Goal: Task Accomplishment & Management: Manage account settings

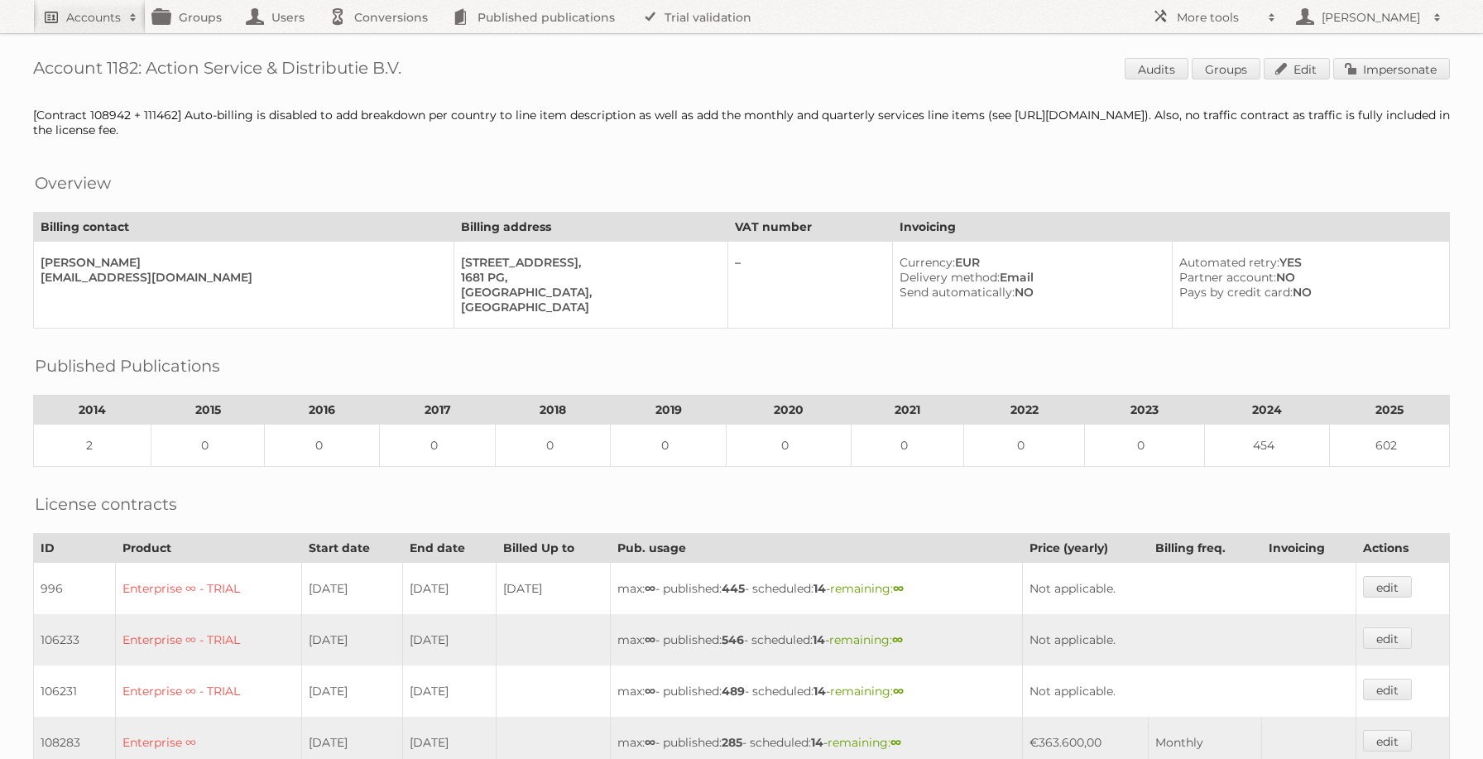
click at [125, 17] on span at bounding box center [133, 17] width 25 height 17
type input"] "deka"
click at [382, 42] on input "Search" at bounding box center [394, 54] width 25 height 25
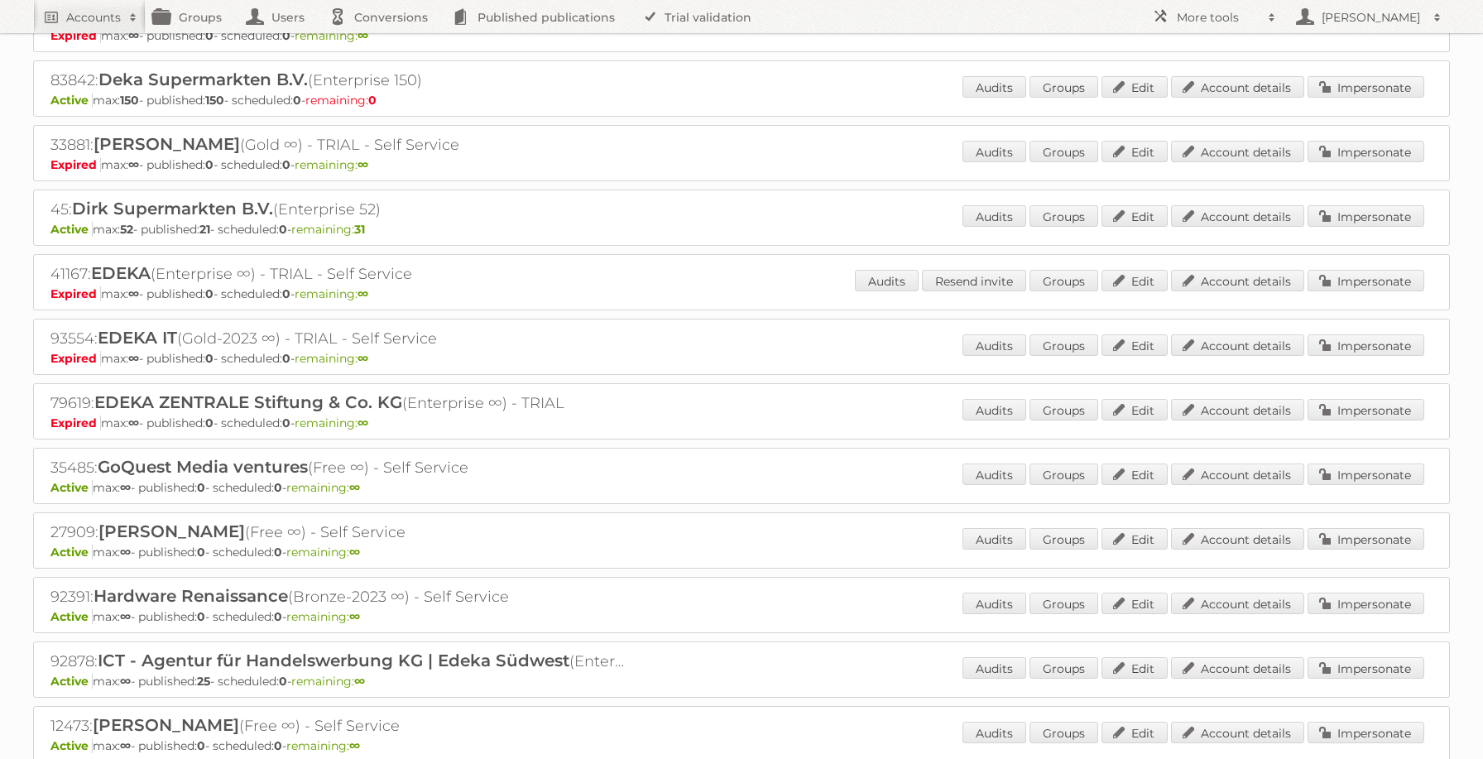
scroll to position [637, 0]
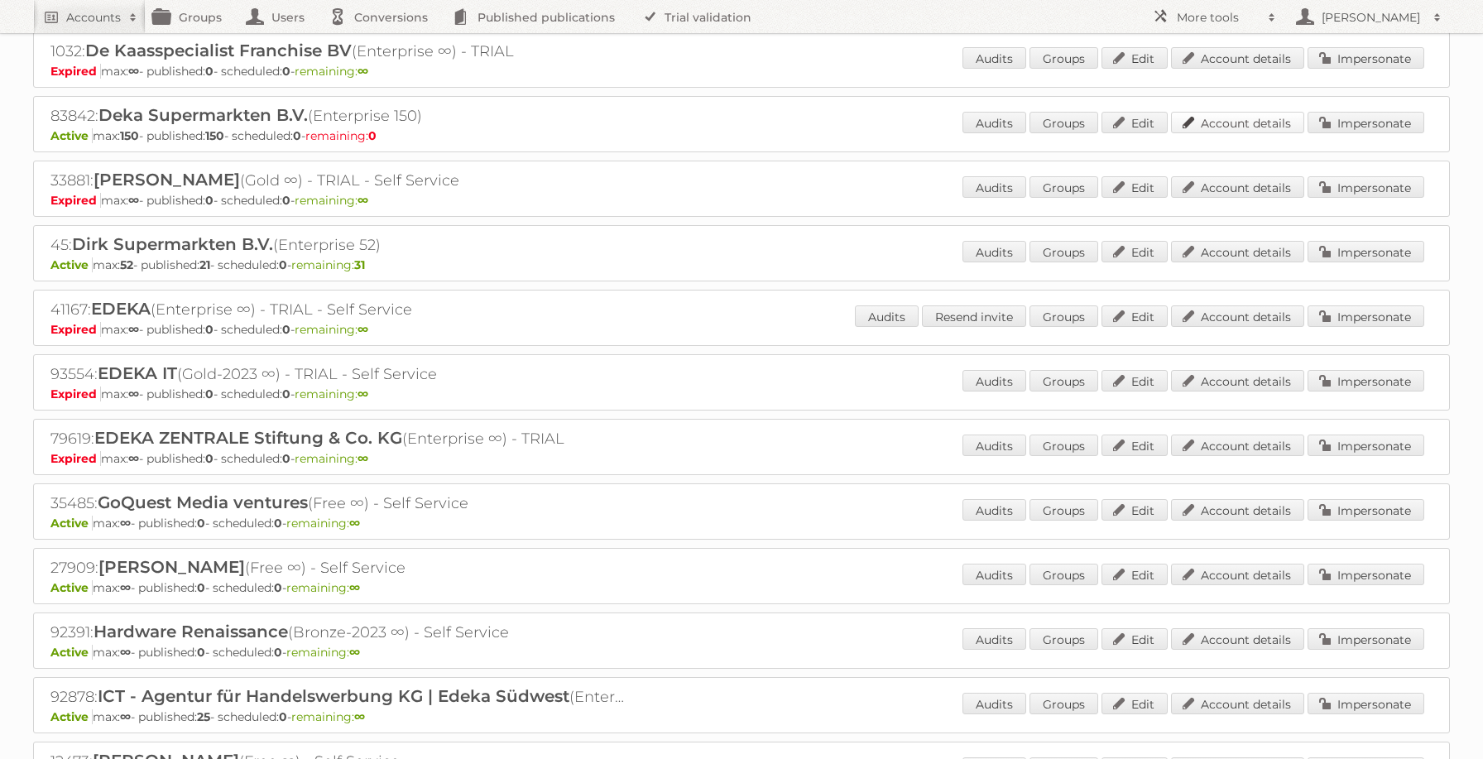
click at [1216, 119] on link "Account details" at bounding box center [1237, 123] width 133 height 22
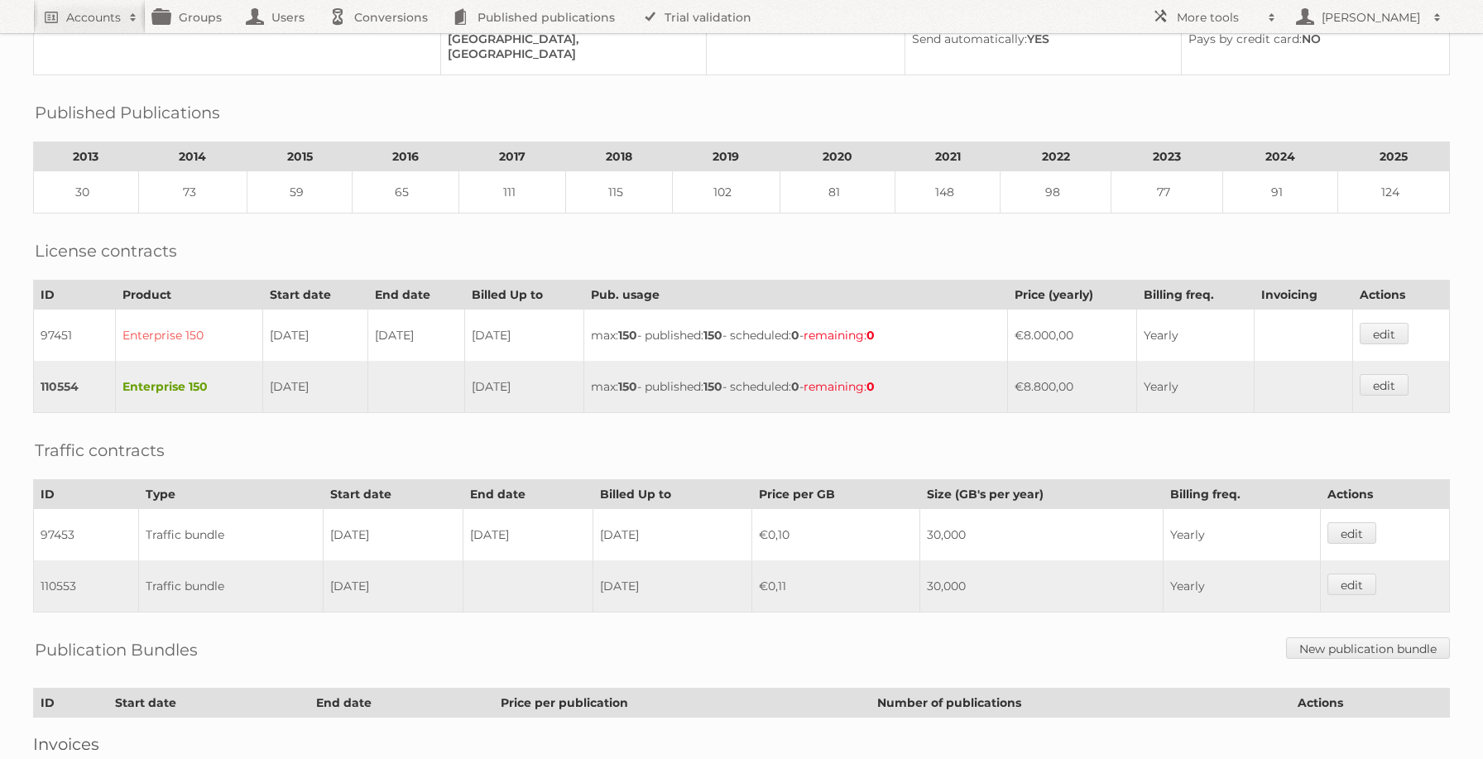
scroll to position [381, 0]
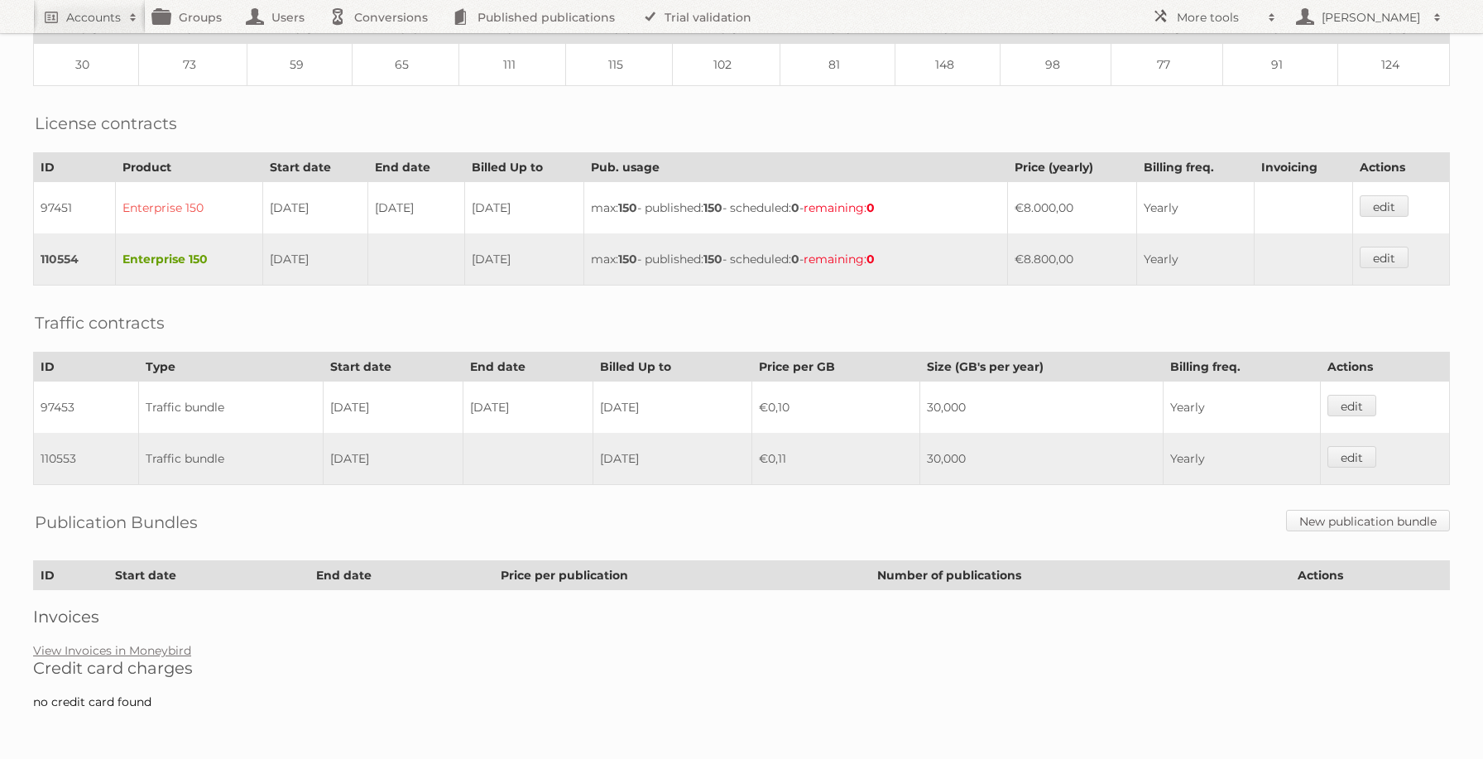
click at [1347, 521] on link "New publication bundle" at bounding box center [1368, 521] width 164 height 22
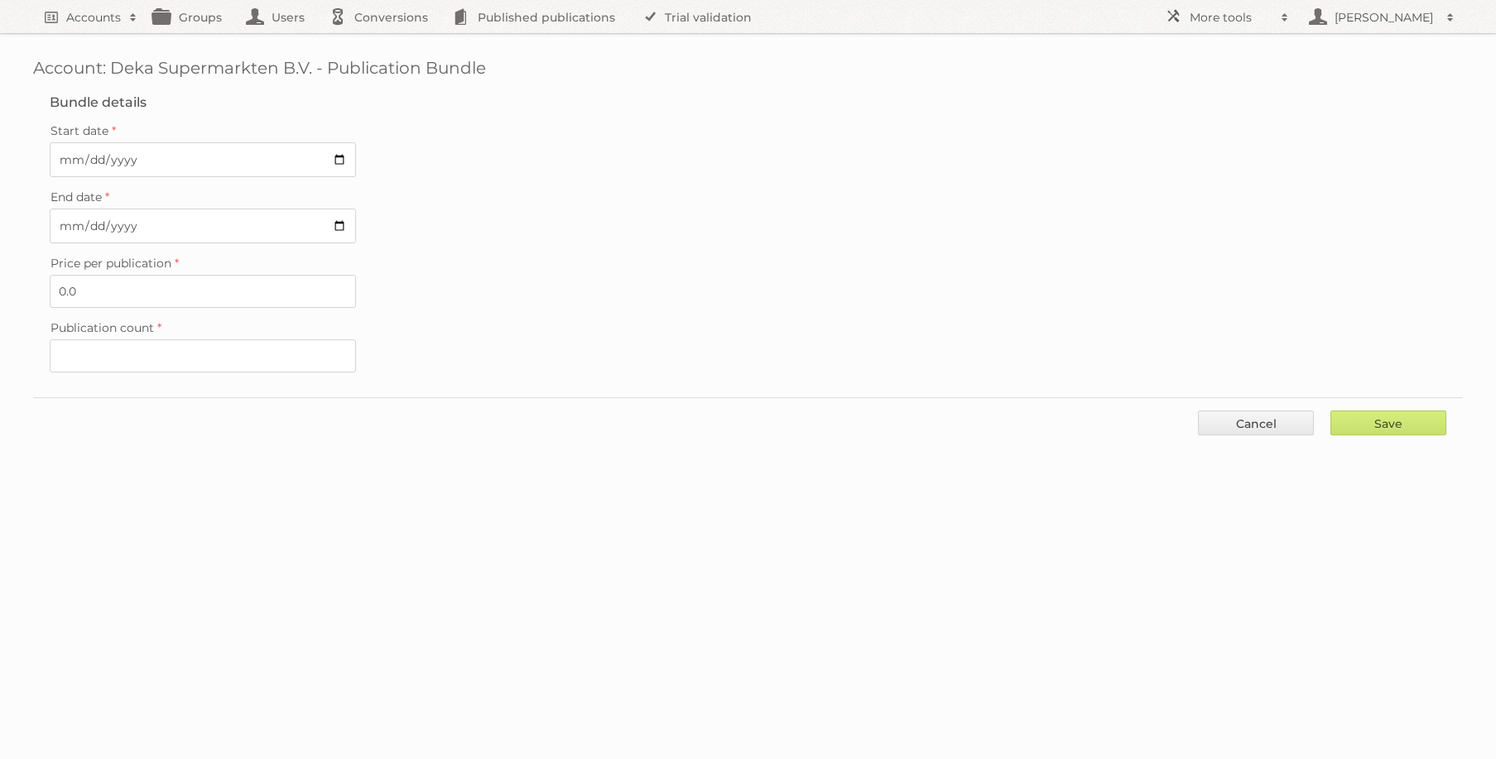
click at [139, 337] on label "Publication count" at bounding box center [748, 327] width 1396 height 23
click at [139, 339] on input "Publication count" at bounding box center [203, 355] width 306 height 33
click at [135, 356] on input "Publication count" at bounding box center [203, 355] width 306 height 33
type input "1"
click at [1394, 427] on input "Save" at bounding box center [1388, 423] width 116 height 25
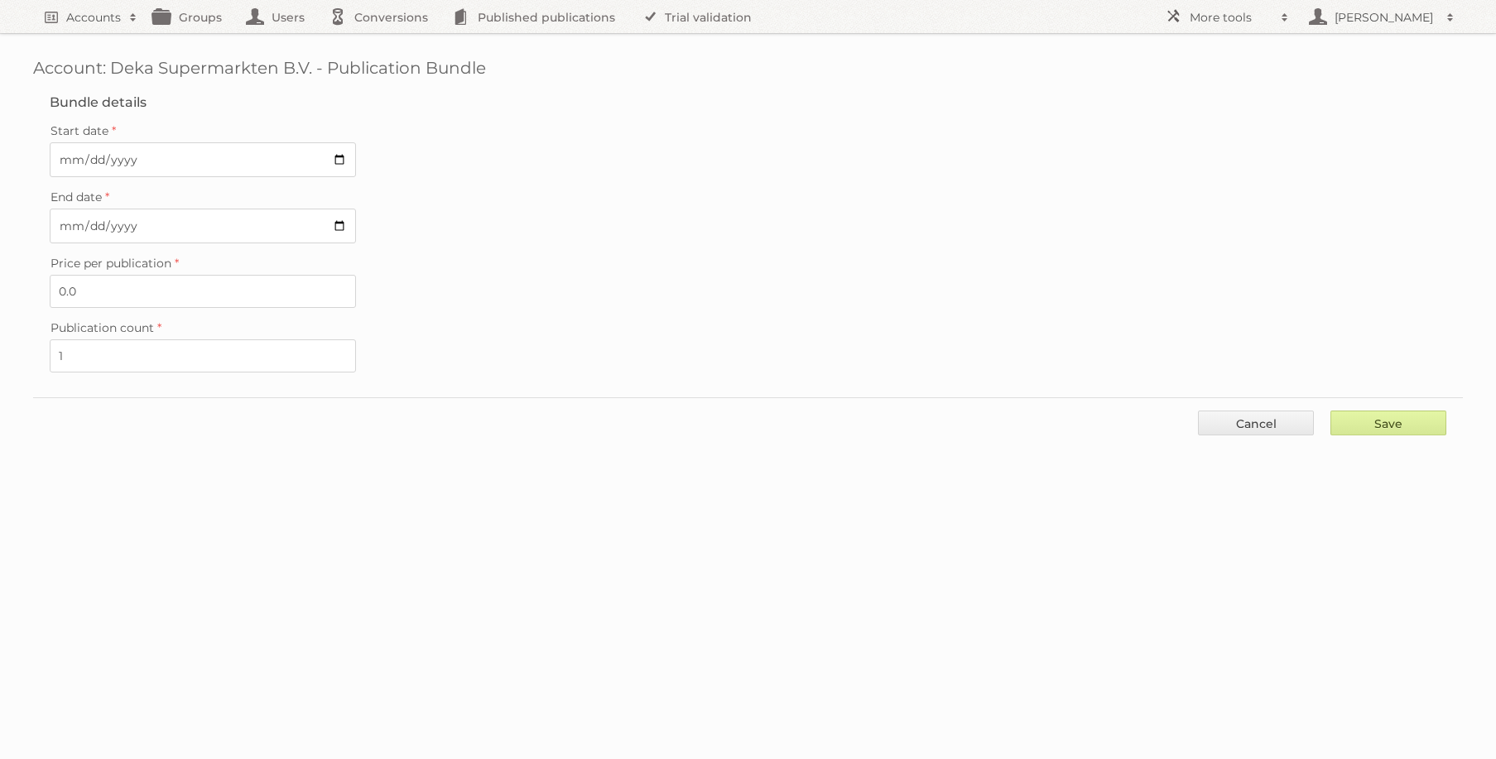
type input "..."
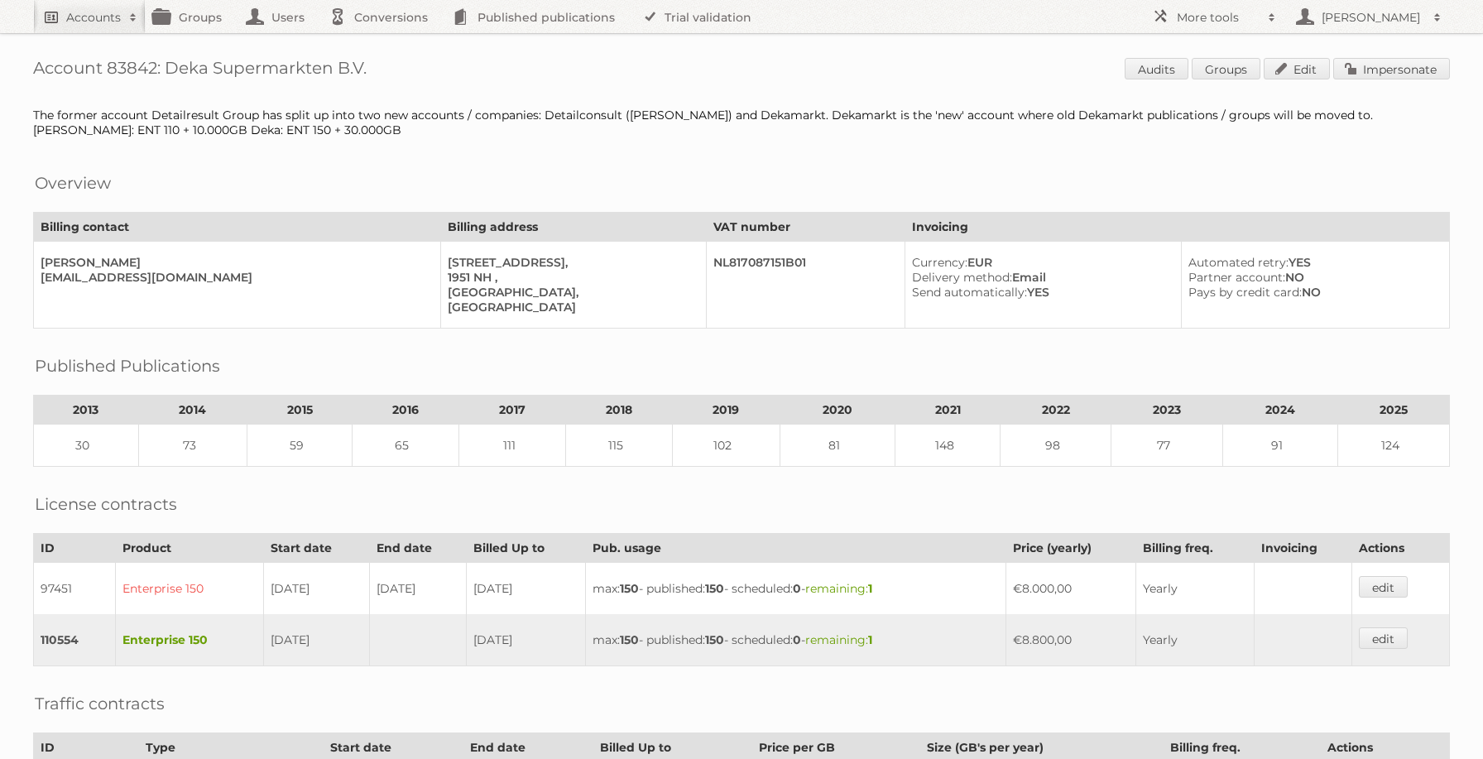
click at [86, 18] on h2 "Accounts" at bounding box center [93, 17] width 55 height 17
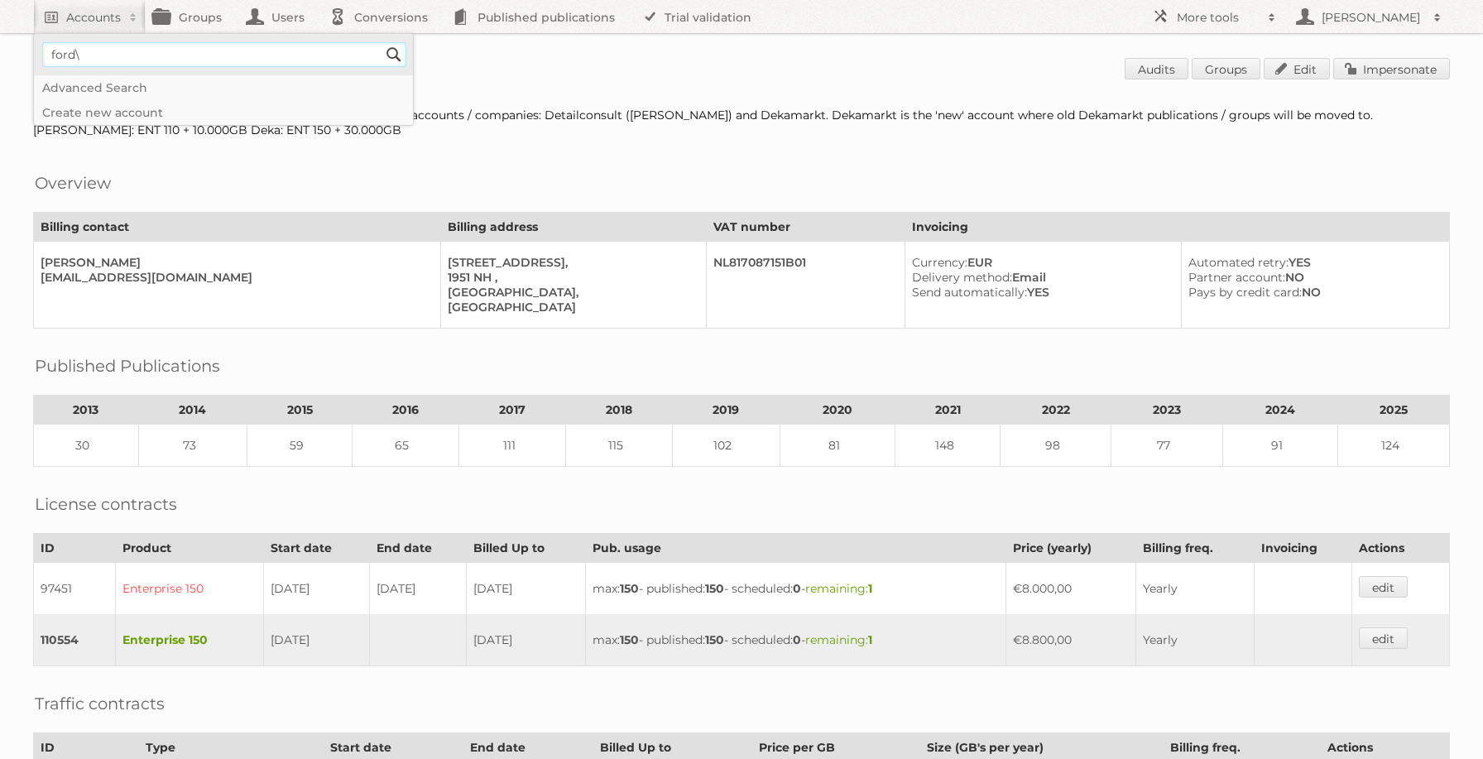
click at [166, 50] on input"] "ford\" at bounding box center [224, 54] width 364 height 25
type input"] "ford"
click at [382, 42] on input "Search" at bounding box center [394, 54] width 25 height 25
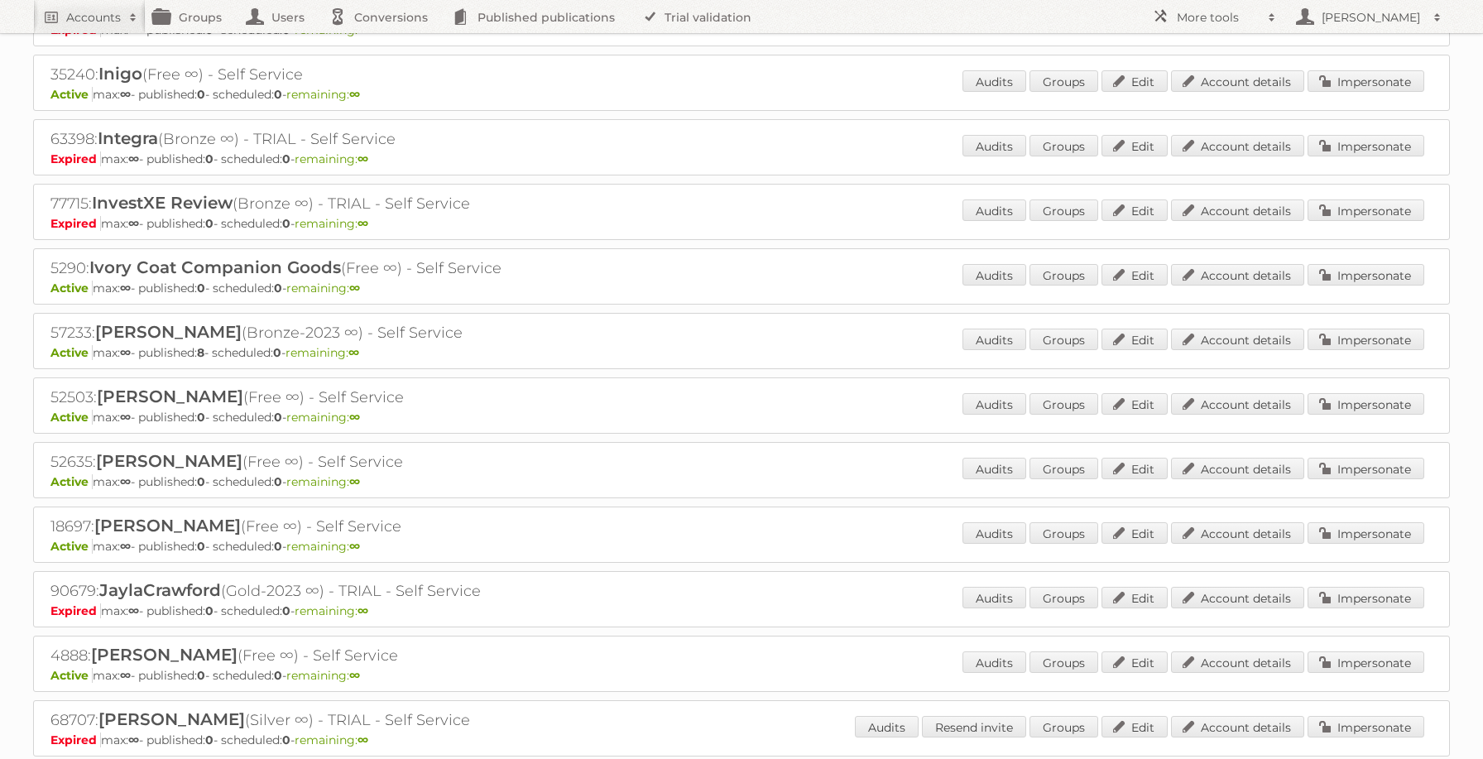
scroll to position [10800, 0]
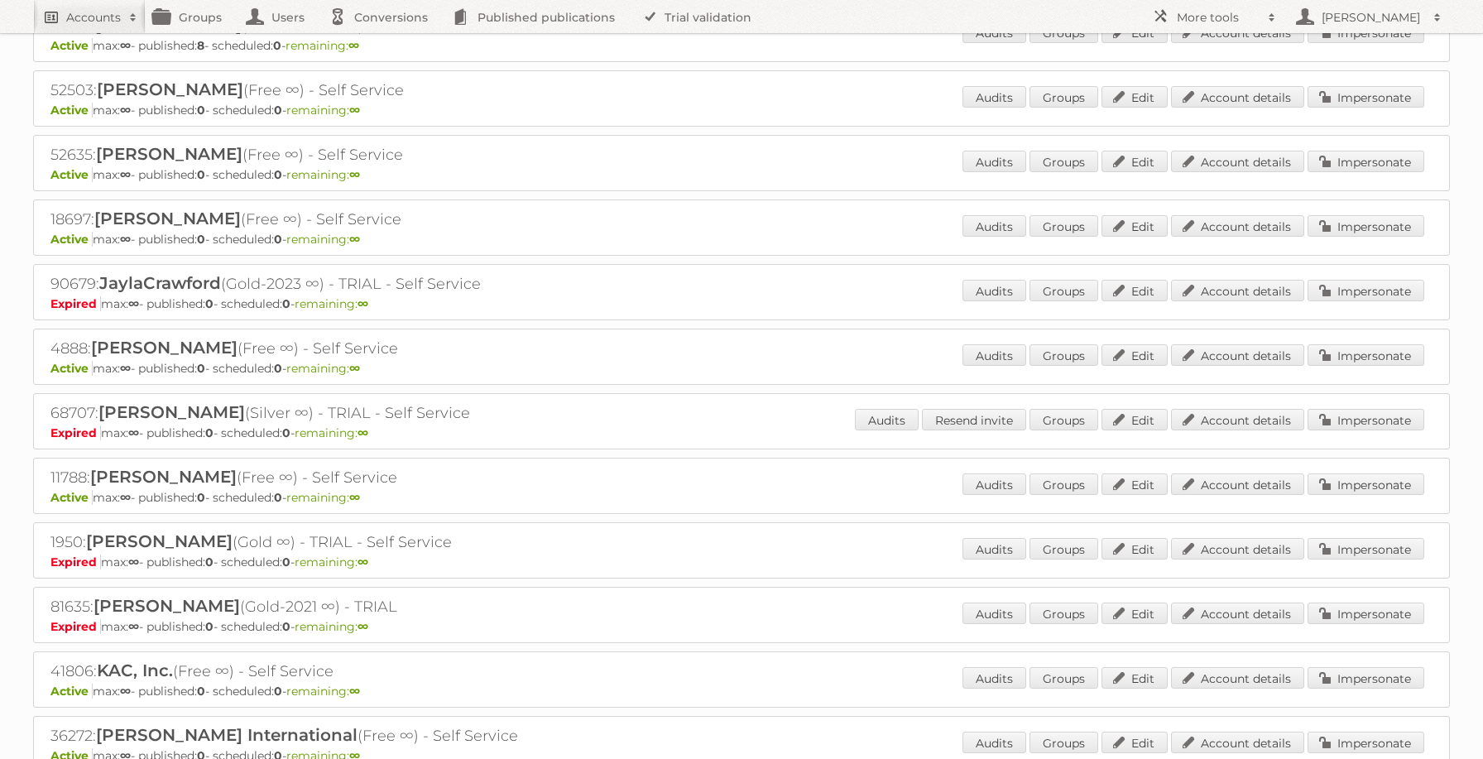
click at [72, 16] on h2 "Accounts" at bounding box center [93, 17] width 55 height 17
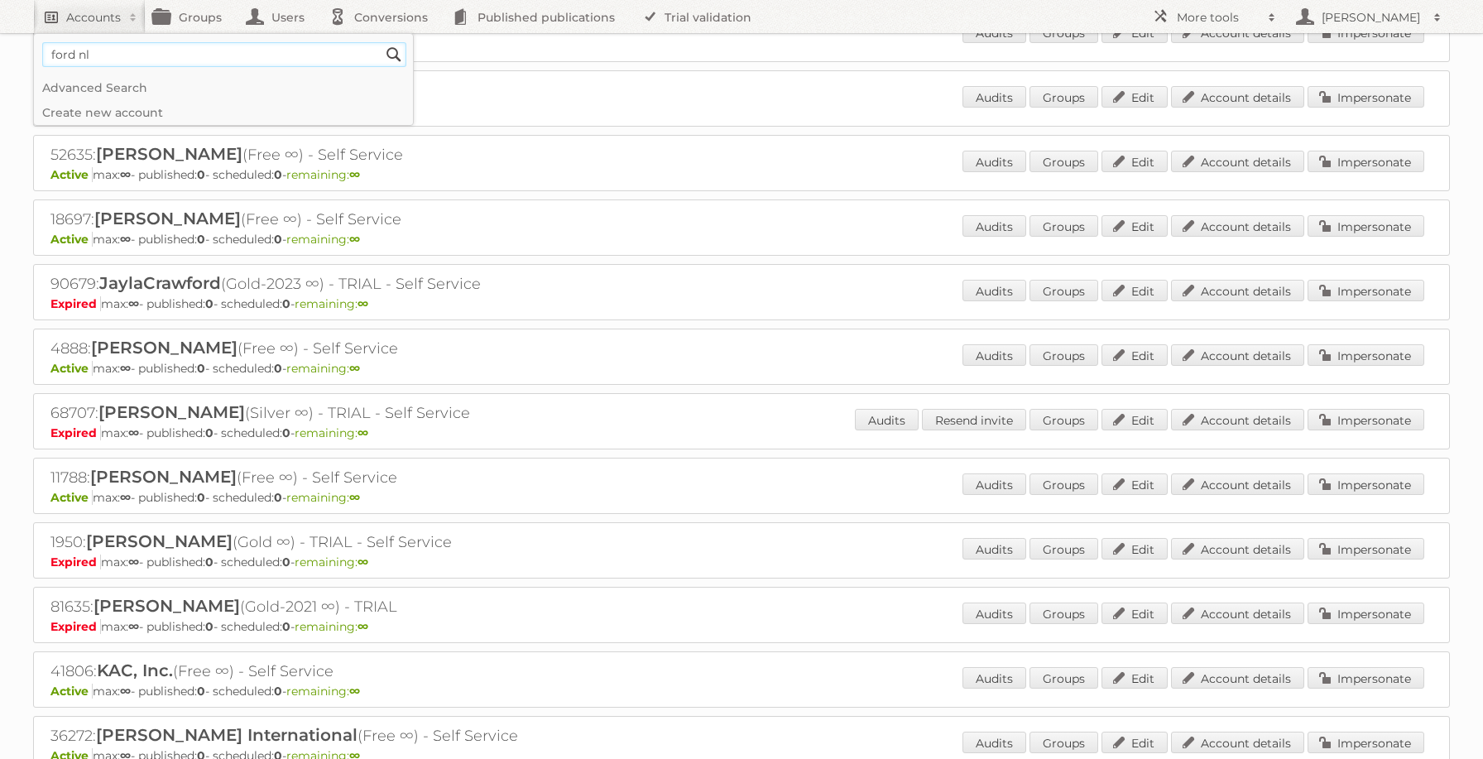
type input"] "ford nl"
click at [382, 42] on input "Search" at bounding box center [394, 54] width 25 height 25
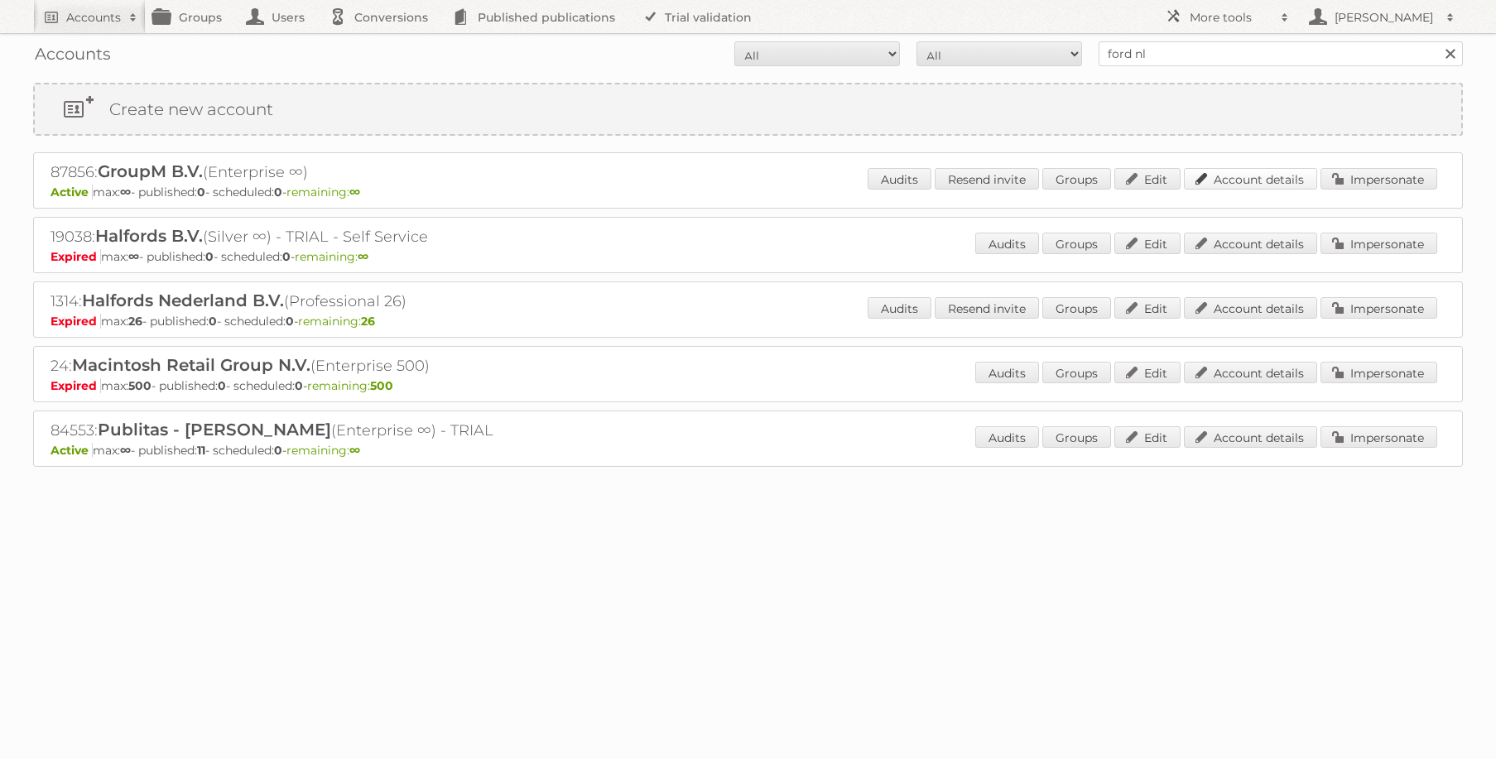
click at [1253, 187] on link "Account details" at bounding box center [1250, 179] width 133 height 22
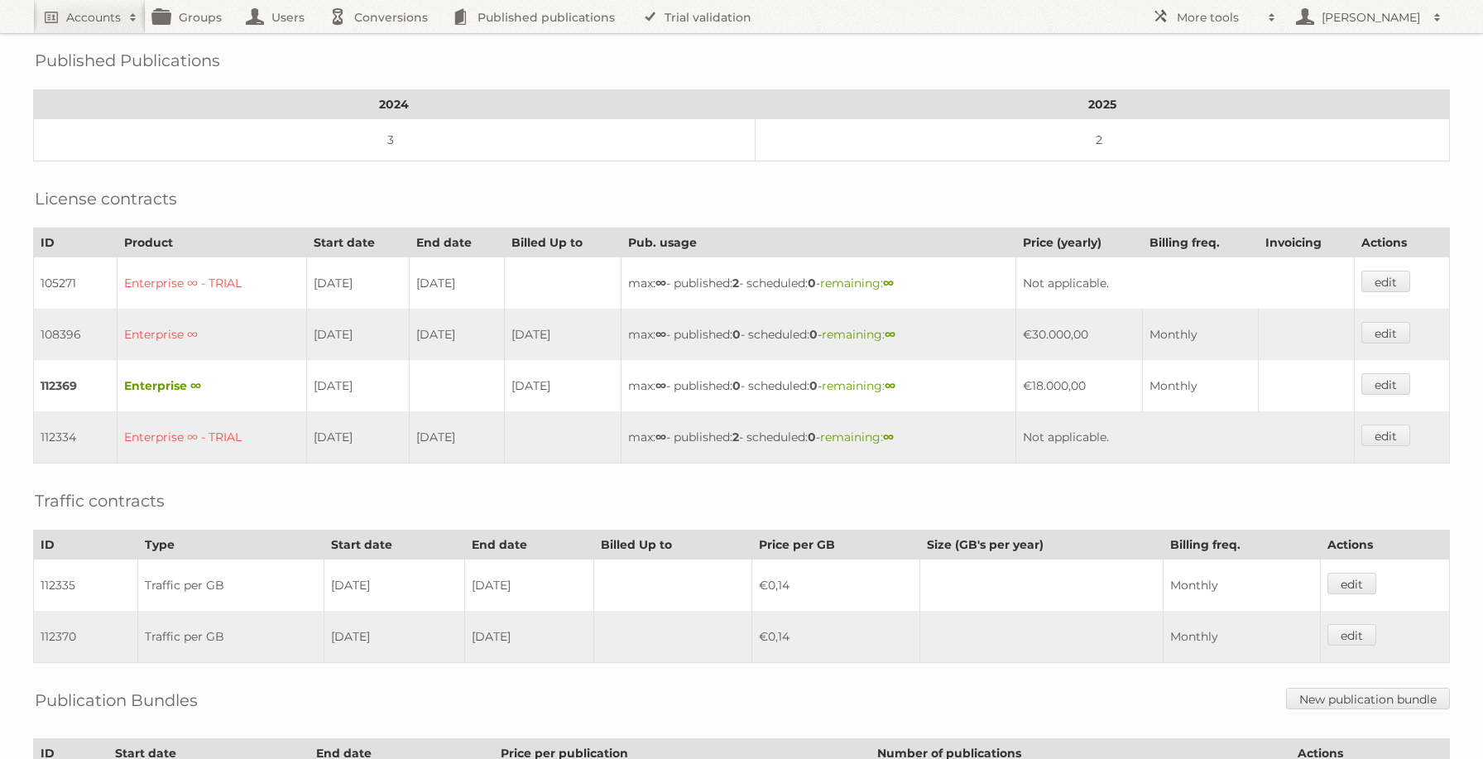
scroll to position [483, 0]
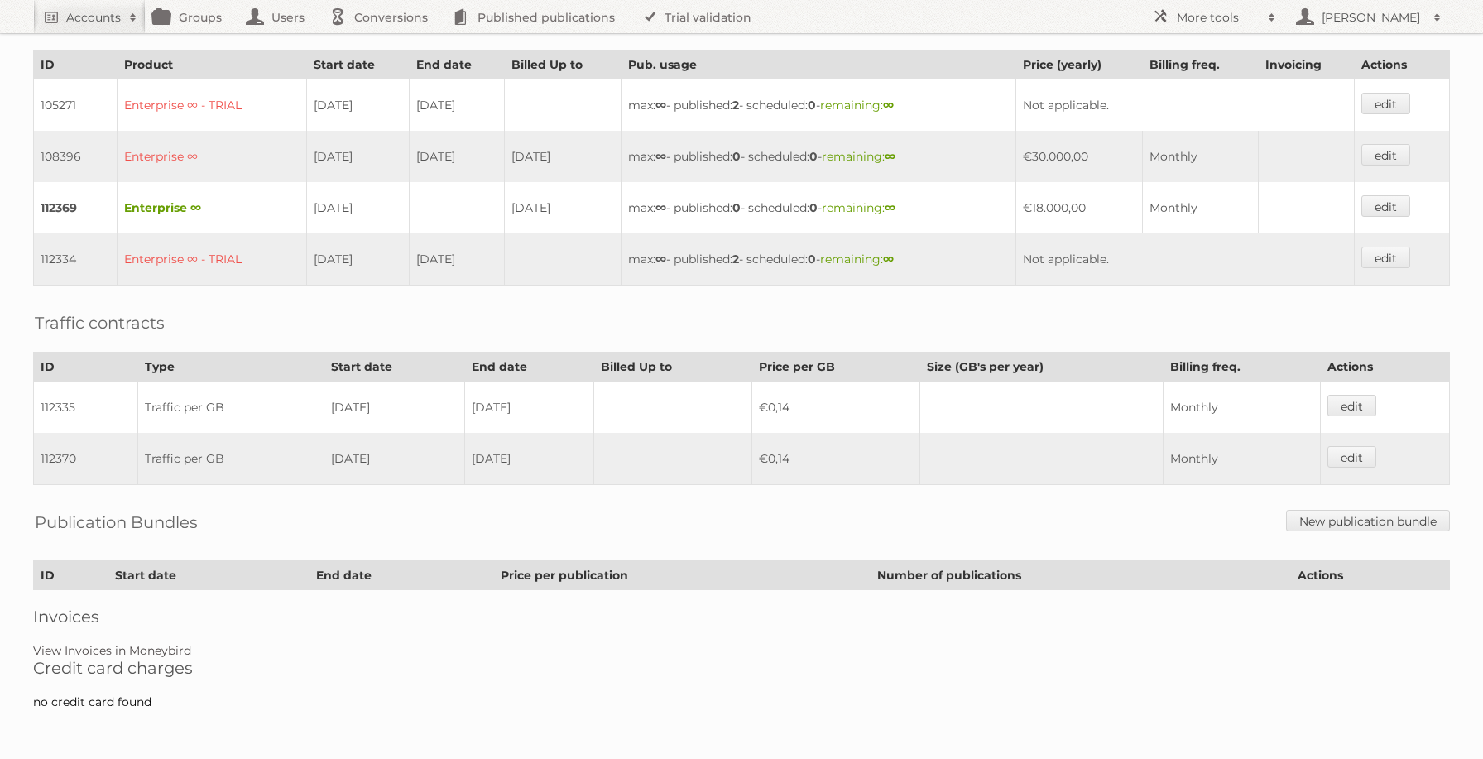
click at [151, 648] on link "View Invoices in Moneybird" at bounding box center [112, 650] width 158 height 15
